Goal: Transaction & Acquisition: Purchase product/service

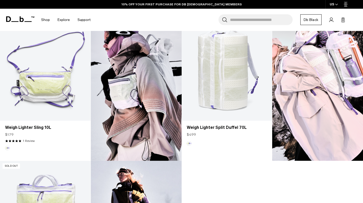
scroll to position [305, 0]
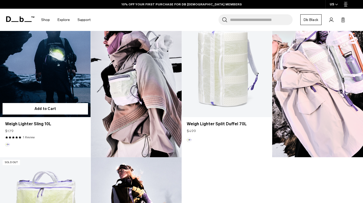
click at [65, 100] on link "Weigh Lighter Sling 10L" at bounding box center [45, 67] width 90 height 100
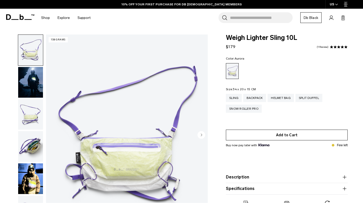
click at [253, 136] on button "Add to Cart" at bounding box center [287, 135] width 122 height 11
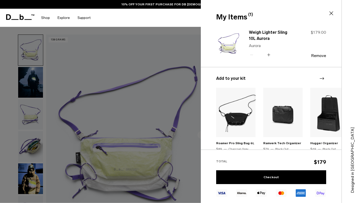
click at [332, 15] on icon at bounding box center [331, 13] width 6 height 6
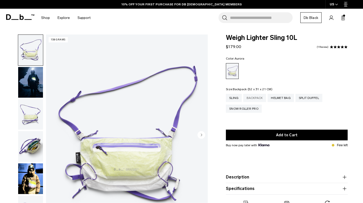
click at [259, 97] on div "Backpack" at bounding box center [254, 98] width 23 height 8
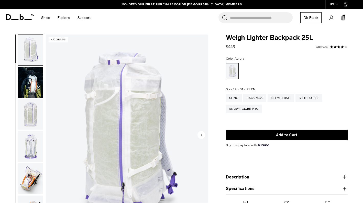
scroll to position [16, 0]
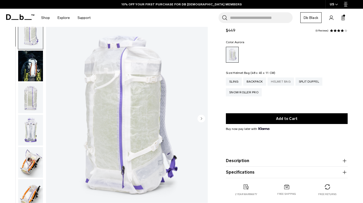
click at [281, 81] on div "Helmet Bag" at bounding box center [280, 81] width 26 height 8
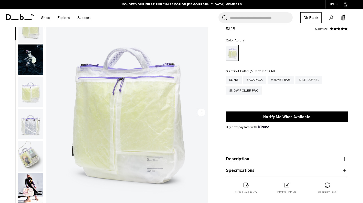
click at [310, 79] on div "Split Duffel" at bounding box center [308, 80] width 27 height 8
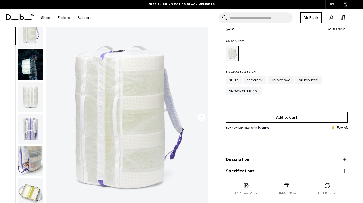
click at [264, 118] on button "Add to Cart" at bounding box center [287, 117] width 122 height 11
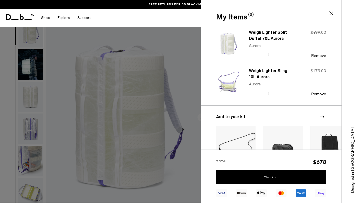
click at [332, 12] on icon at bounding box center [331, 13] width 4 height 4
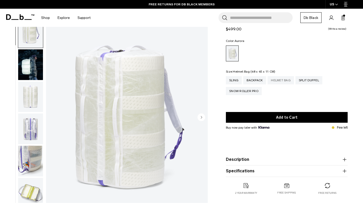
click at [281, 83] on div "Helmet Bag" at bounding box center [280, 80] width 26 height 8
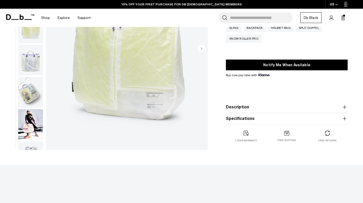
click at [30, 131] on img "button" at bounding box center [30, 124] width 25 height 31
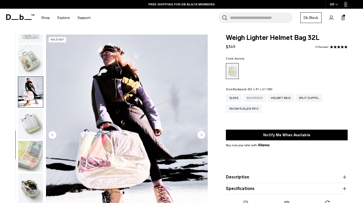
click at [254, 98] on div "Backpack" at bounding box center [254, 98] width 23 height 8
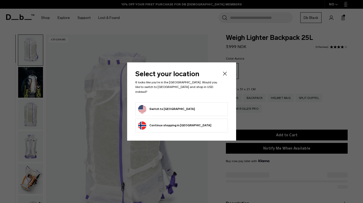
select select "**********"
click at [224, 76] on icon "Close" at bounding box center [225, 74] width 6 height 6
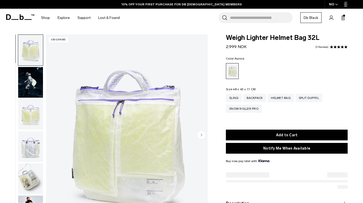
select select "**********"
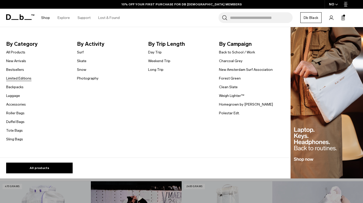
click at [26, 79] on link "Limited Editions" at bounding box center [18, 78] width 25 height 5
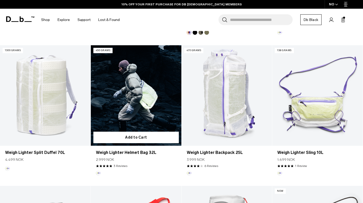
scroll to position [365, 0]
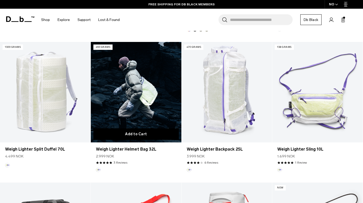
click at [137, 133] on button "Add to Cart" at bounding box center [135, 133] width 85 height 11
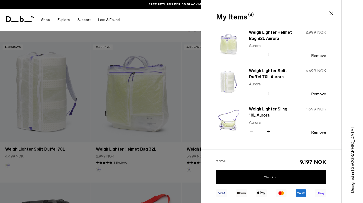
click at [88, 106] on div at bounding box center [181, 101] width 363 height 203
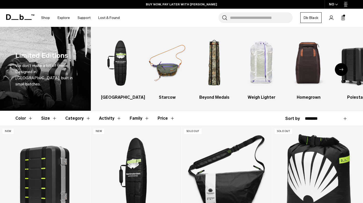
scroll to position [0, 0]
click at [190, 1] on div "FREE SHIPPING FOR DB BLACK MEMBERS" at bounding box center [181, 4] width 363 height 9
